Goal: Information Seeking & Learning: Learn about a topic

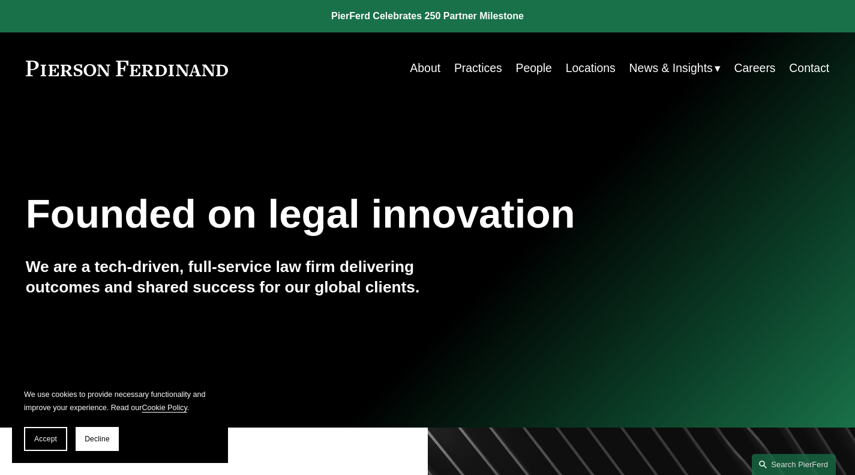
click at [595, 67] on link "Locations" at bounding box center [591, 67] width 50 height 23
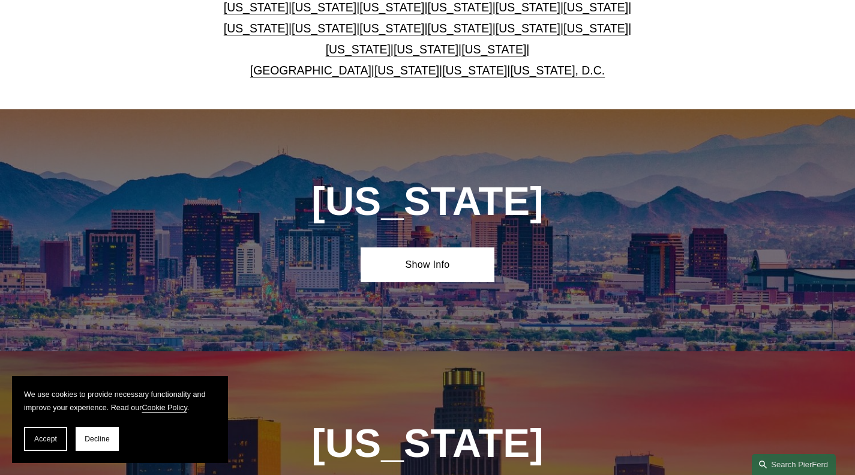
scroll to position [306, 0]
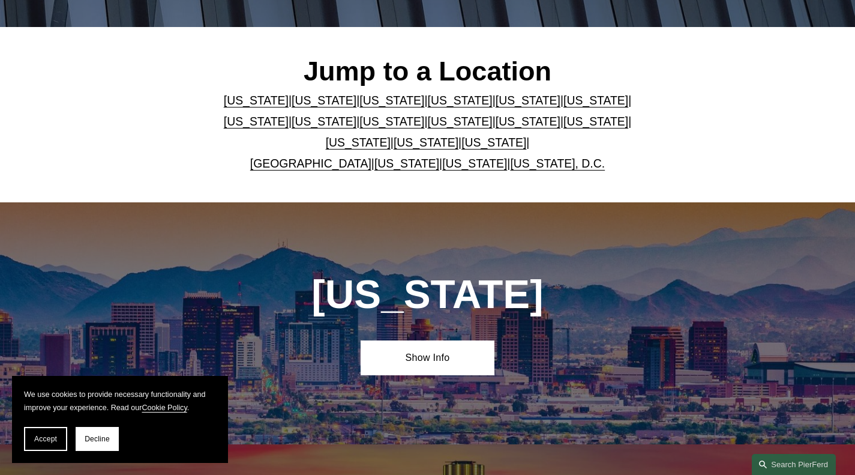
click at [148, 158] on div "Jump to a Location Arizona | California | Colorado | Delaware | Florida | Georg…" at bounding box center [427, 114] width 855 height 118
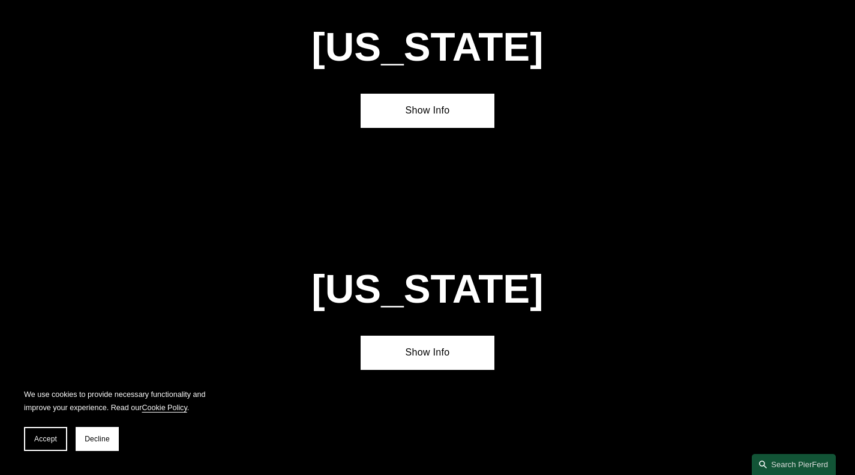
scroll to position [4930, 0]
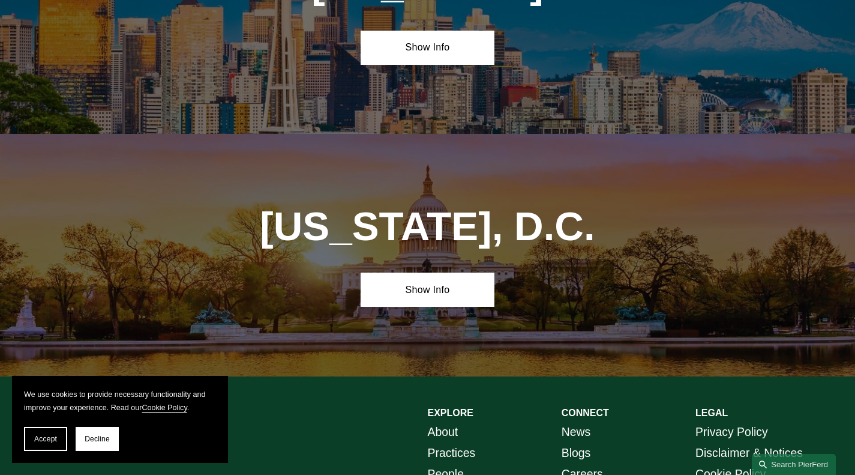
click at [449, 442] on link "Practices" at bounding box center [452, 452] width 48 height 21
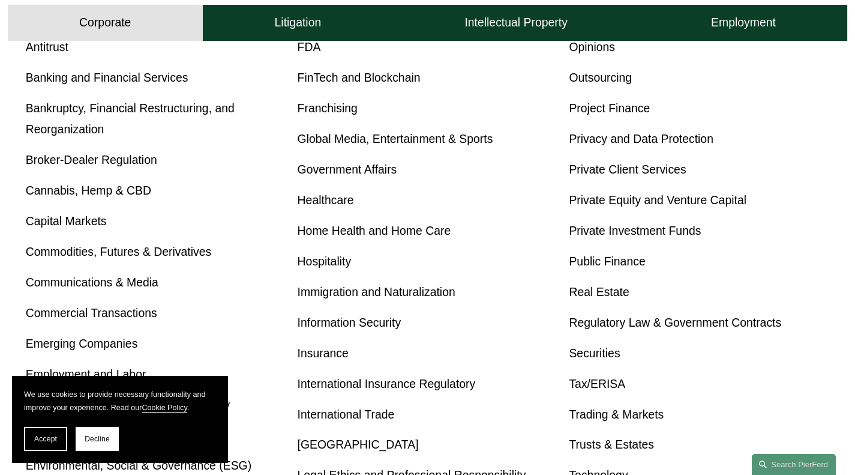
scroll to position [600, 0]
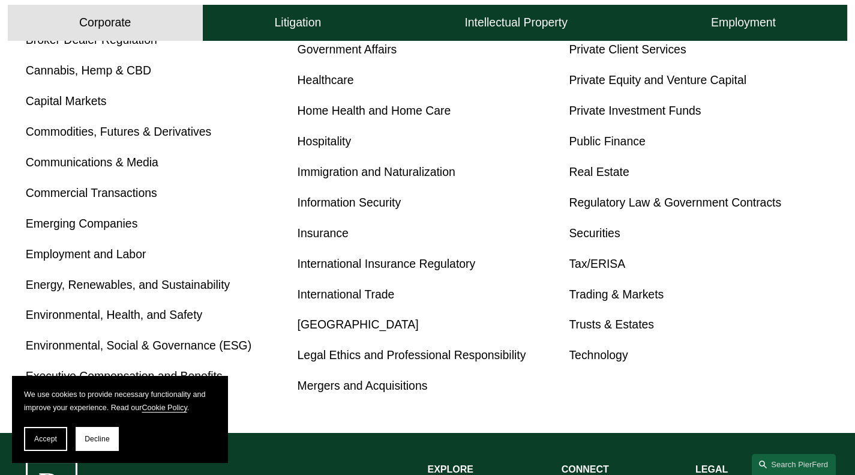
click at [595, 270] on link "Tax/ERISA" at bounding box center [597, 263] width 56 height 13
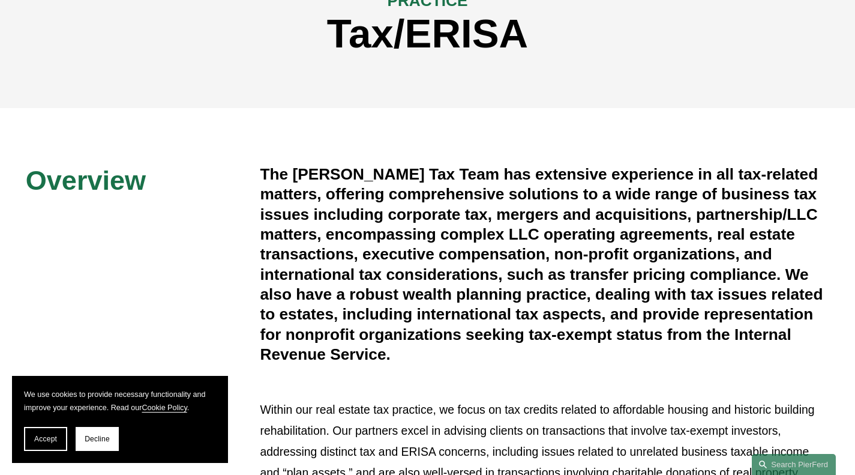
scroll to position [180, 0]
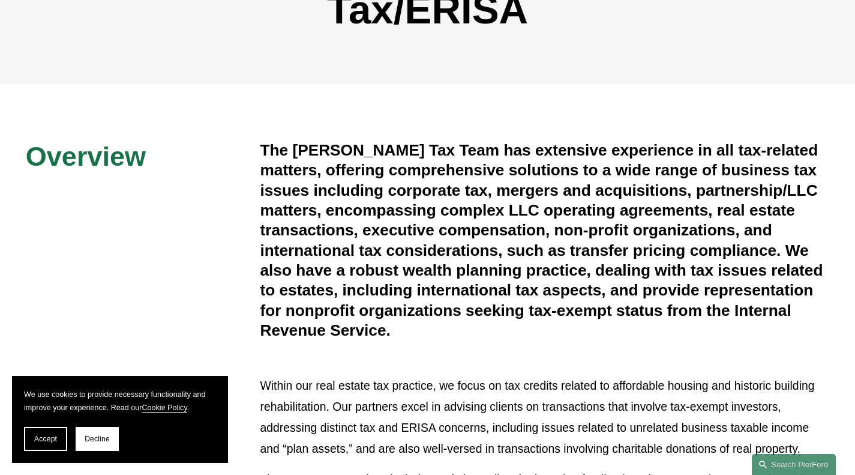
click at [499, 170] on h4 "The [PERSON_NAME] Tax Team has extensive experience in all tax-related matters,…" at bounding box center [544, 240] width 569 height 200
click at [499, 160] on h4 "The [PERSON_NAME] Tax Team has extensive experience in all tax-related matters,…" at bounding box center [544, 240] width 569 height 200
click at [500, 154] on h4 "The [PERSON_NAME] Tax Team has extensive experience in all tax-related matters,…" at bounding box center [544, 240] width 569 height 200
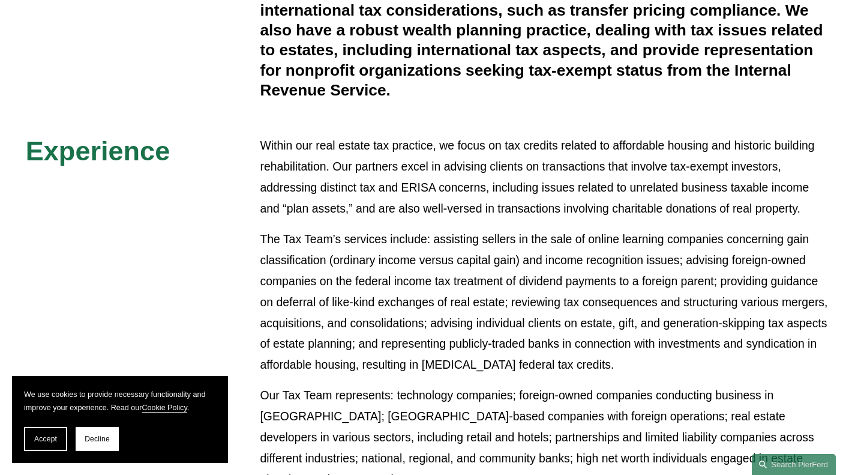
click at [498, 136] on div "Overview The [PERSON_NAME] Tax Team has extensive experience in all tax-related…" at bounding box center [427, 231] width 855 height 662
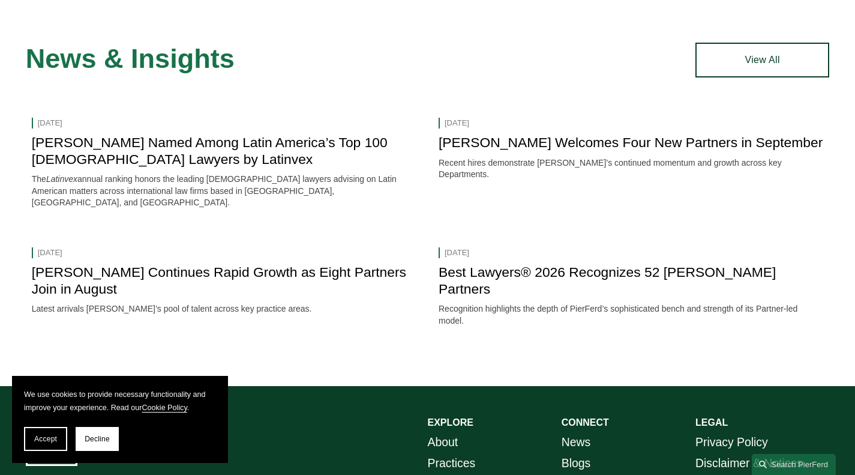
scroll to position [1584, 0]
